Goal: Information Seeking & Learning: Learn about a topic

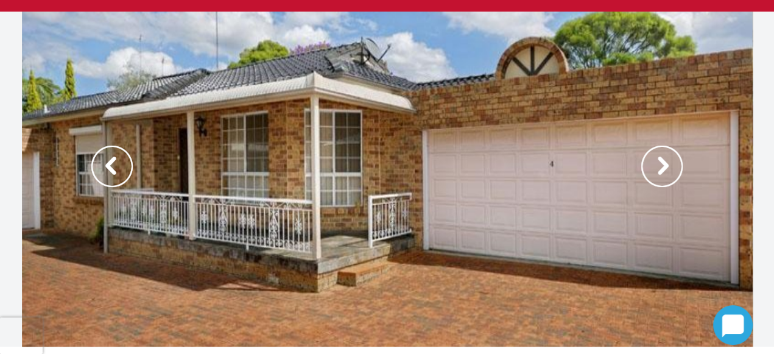
scroll to position [61, 0]
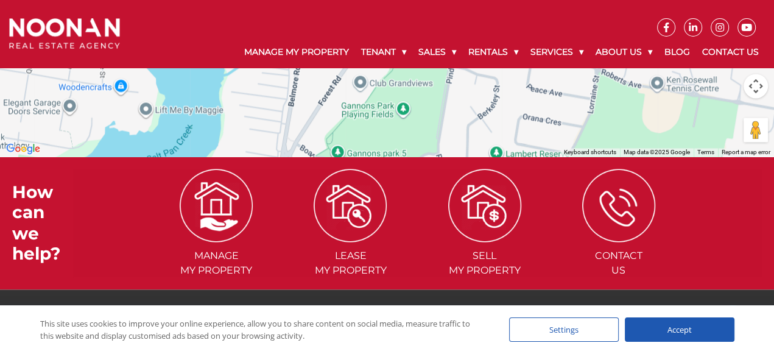
scroll to position [1572, 0]
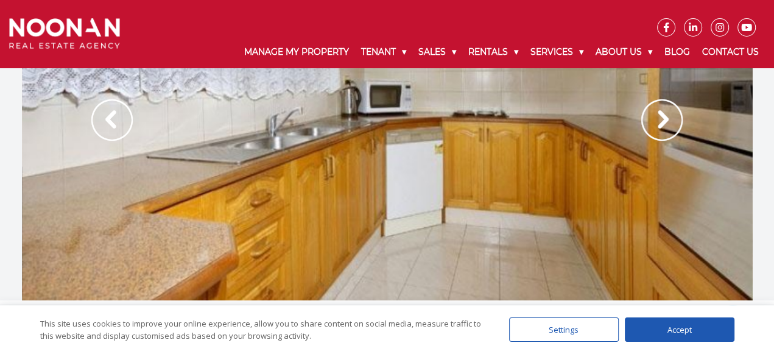
scroll to position [9, 0]
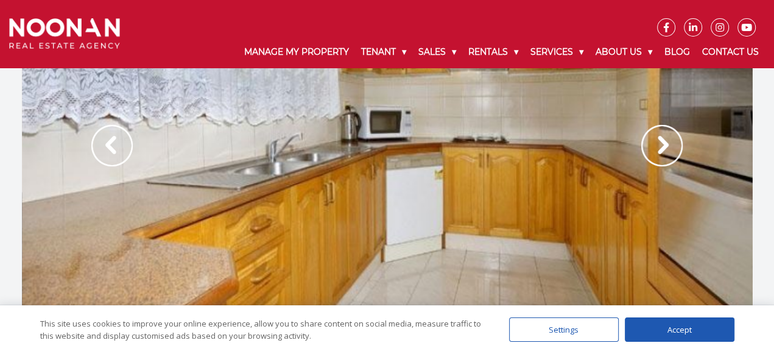
click at [665, 146] on img at bounding box center [661, 145] width 41 height 41
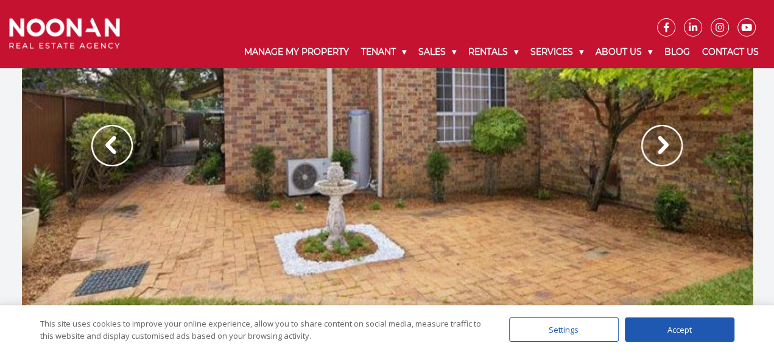
click at [662, 142] on img at bounding box center [661, 145] width 41 height 41
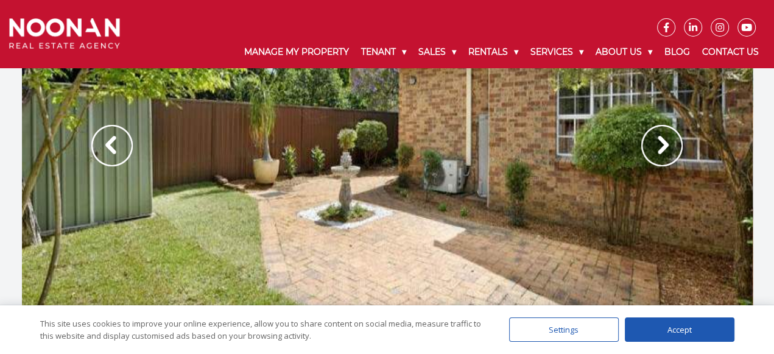
click at [662, 142] on img at bounding box center [661, 145] width 41 height 41
click at [661, 141] on img at bounding box center [661, 145] width 41 height 41
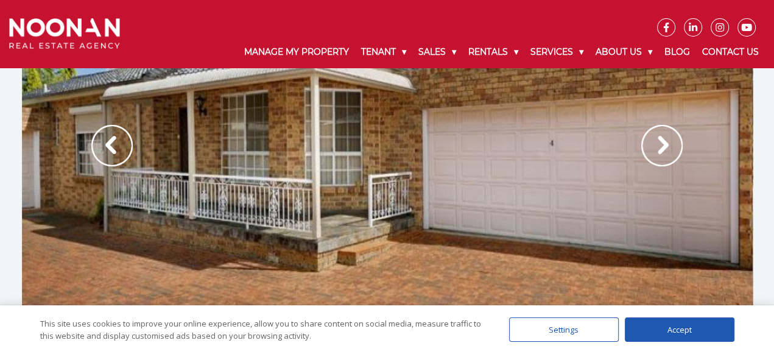
click at [661, 141] on img at bounding box center [661, 145] width 41 height 41
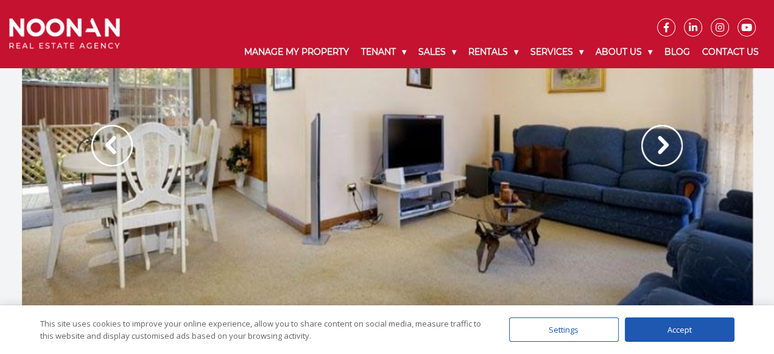
click at [661, 141] on img at bounding box center [661, 145] width 41 height 41
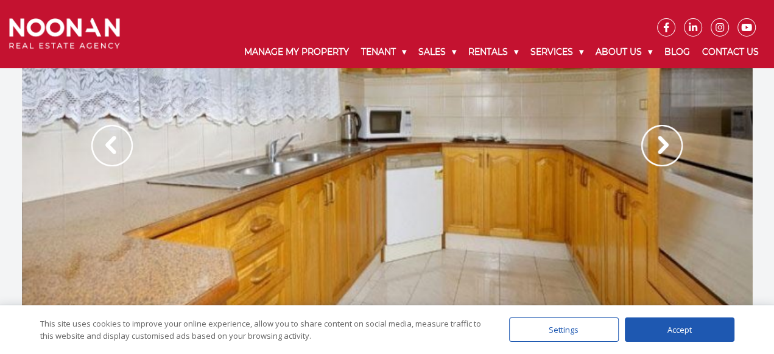
click at [661, 141] on img at bounding box center [661, 145] width 41 height 41
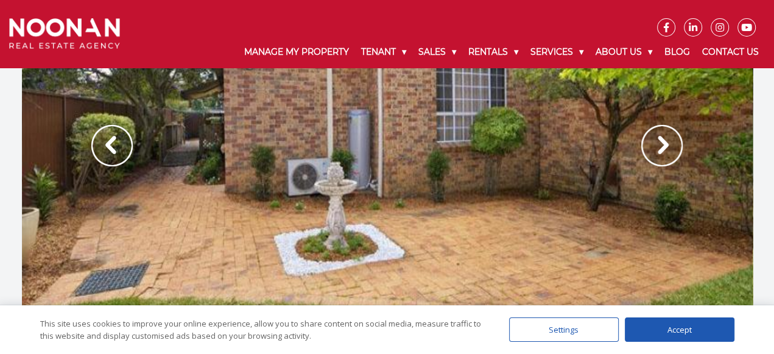
click at [661, 141] on img at bounding box center [661, 145] width 41 height 41
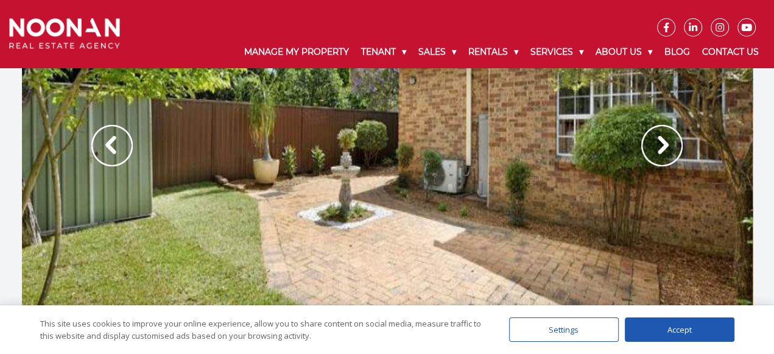
click at [661, 141] on img at bounding box center [661, 145] width 41 height 41
